Goal: Information Seeking & Learning: Learn about a topic

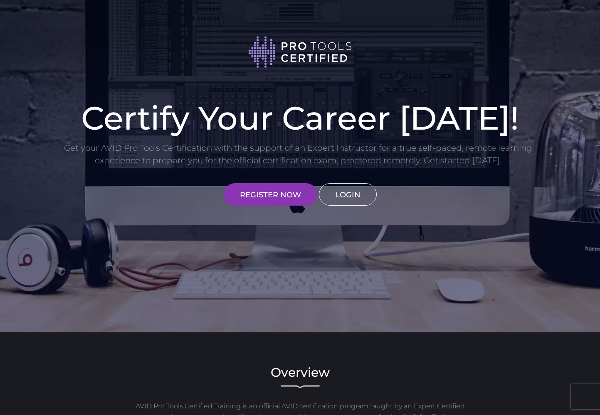
click at [334, 201] on link "LOGIN" at bounding box center [348, 194] width 58 height 22
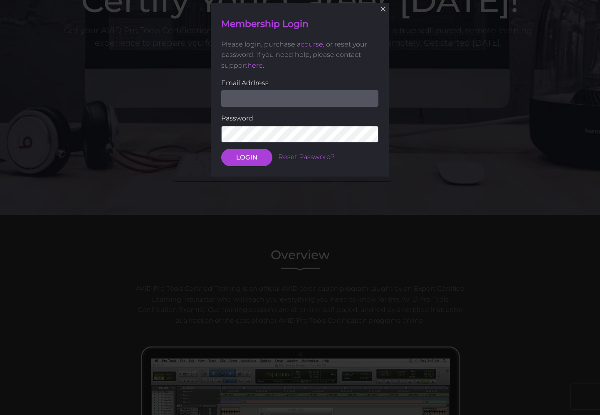
scroll to position [119, 0]
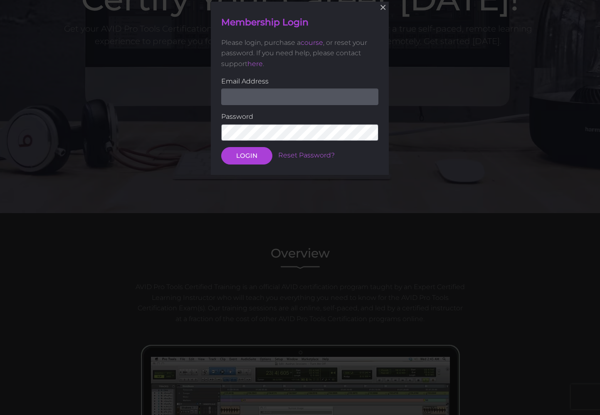
type input "[EMAIL_ADDRESS][DOMAIN_NAME]"
click at [247, 155] on button "LOGIN" at bounding box center [246, 155] width 51 height 17
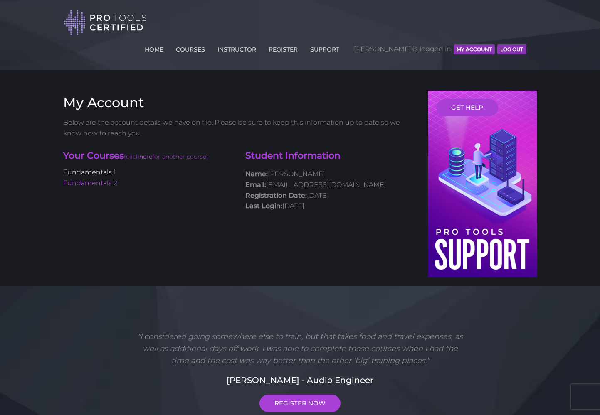
click at [110, 168] on link "Fundamentals 1" at bounding box center [89, 172] width 53 height 8
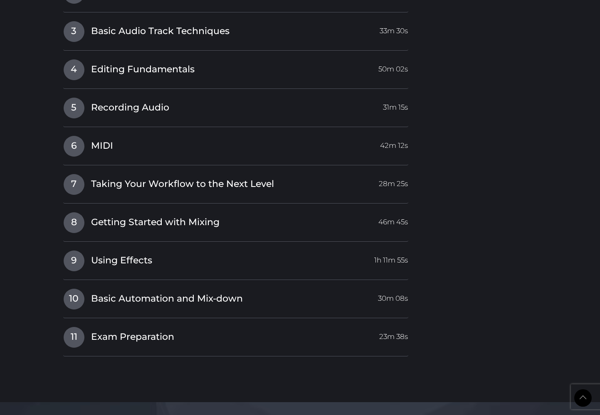
scroll to position [1334, 0]
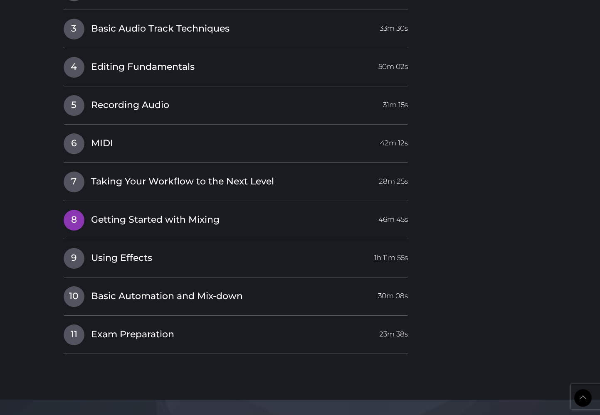
click at [130, 214] on span "Getting Started with Mixing" at bounding box center [155, 220] width 128 height 13
